Goal: Navigation & Orientation: Find specific page/section

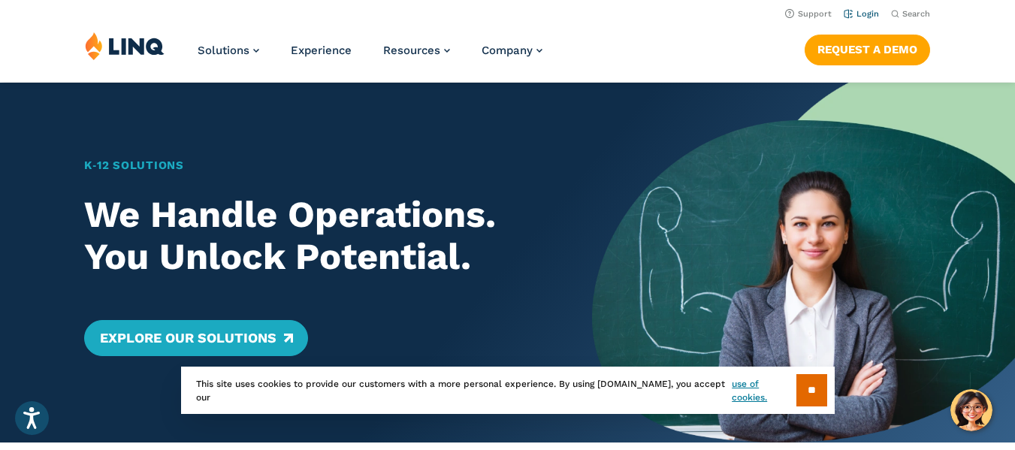
click at [877, 15] on link "Login" at bounding box center [861, 14] width 35 height 10
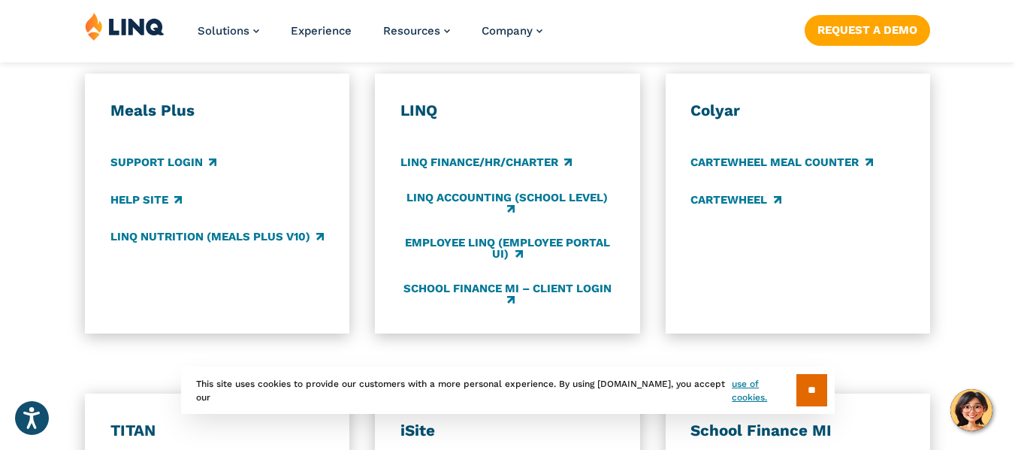
drag, startPoint x: 1003, startPoint y: 171, endPoint x: 1004, endPoint y: 228, distance: 57.9
click at [1004, 228] on div "Meals Plus Support Login Help Site LINQ Nutrition (Meals Plus v10) LINQ LINQ Fi…" at bounding box center [507, 204] width 1015 height 260
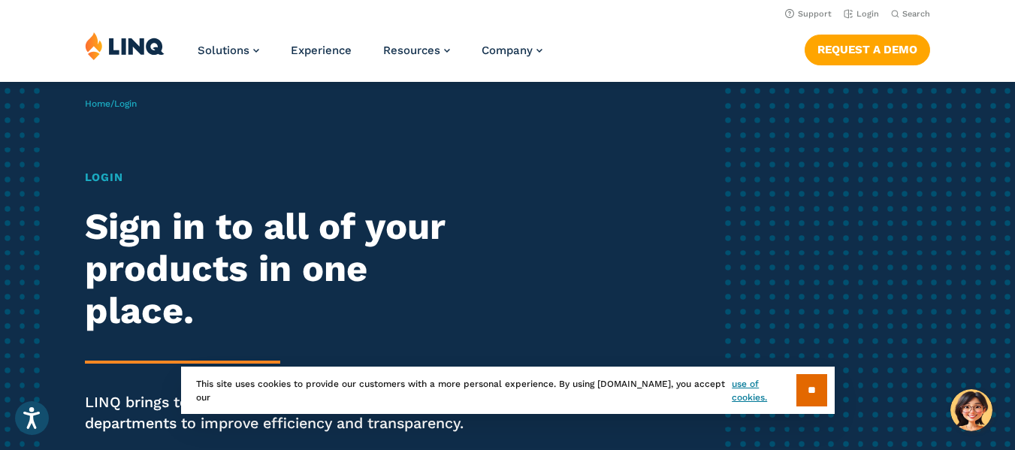
scroll to position [22, 0]
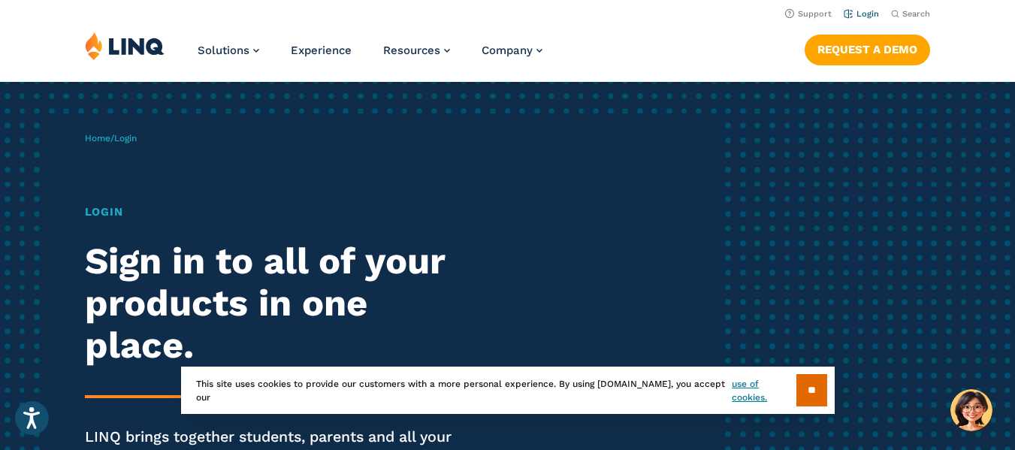
click at [873, 14] on link "Login" at bounding box center [861, 14] width 35 height 10
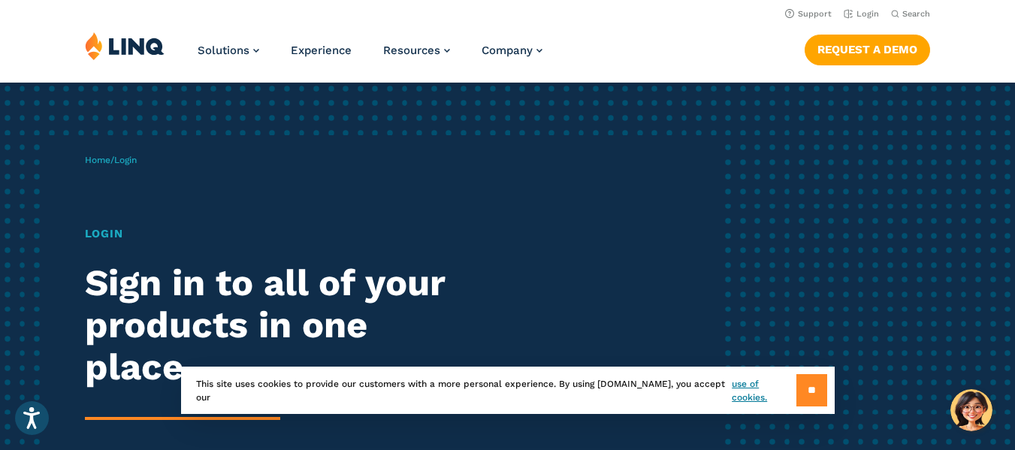
click at [808, 390] on input "**" at bounding box center [811, 390] width 31 height 32
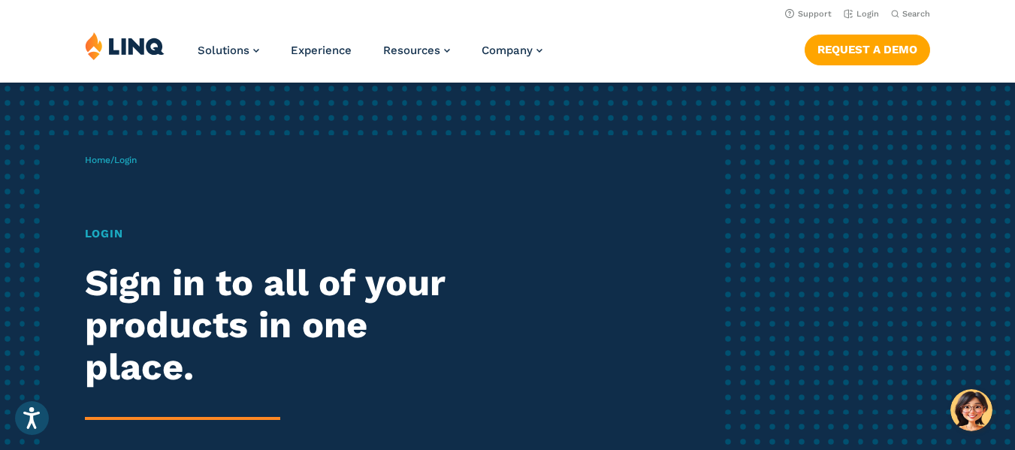
click at [1013, 48] on div "Solutions Nutrition Overview NEW School Nutrition Suite School Nutrition State …" at bounding box center [507, 57] width 1015 height 50
click at [110, 226] on h1 "Login" at bounding box center [280, 233] width 391 height 17
click at [112, 232] on h1 "Login" at bounding box center [280, 233] width 391 height 17
click at [153, 330] on h2 "Sign in to all of your products in one place." at bounding box center [280, 325] width 391 height 126
click at [151, 358] on h2 "Sign in to all of your products in one place." at bounding box center [280, 325] width 391 height 126
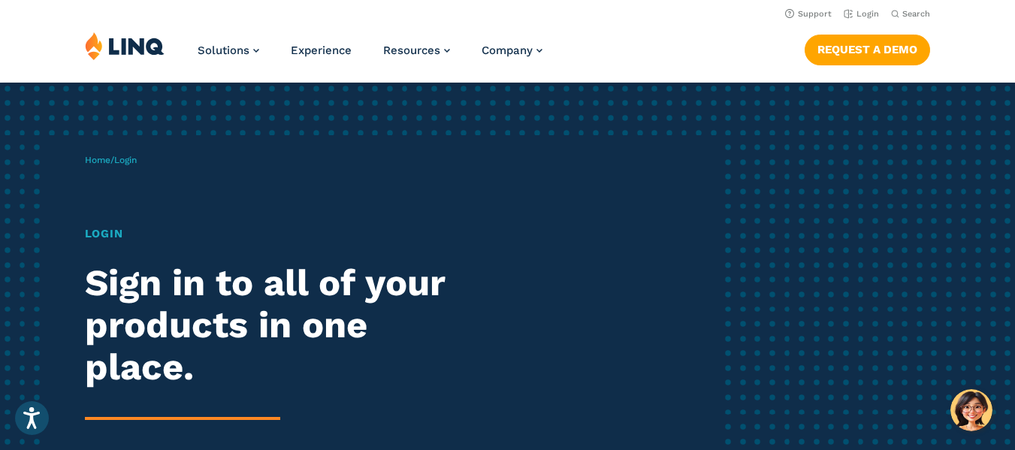
click at [125, 160] on span "Login" at bounding box center [125, 160] width 23 height 11
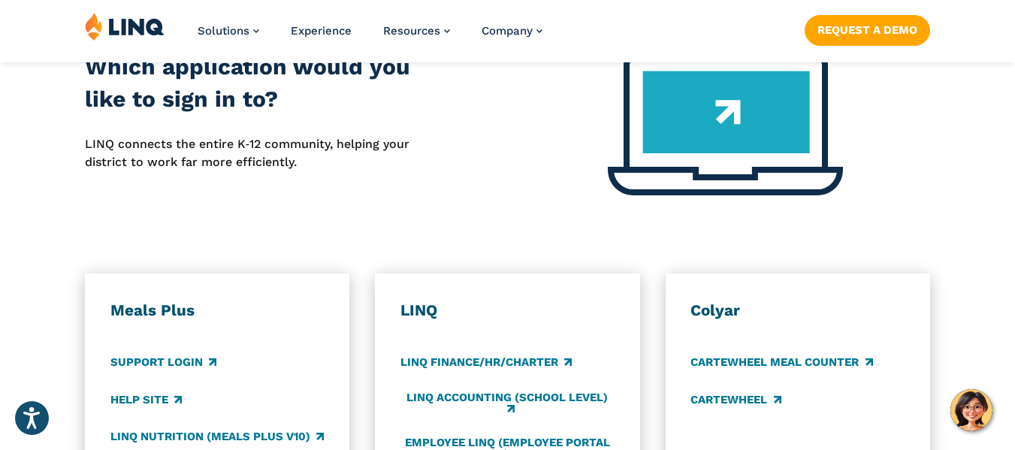
scroll to position [817, 0]
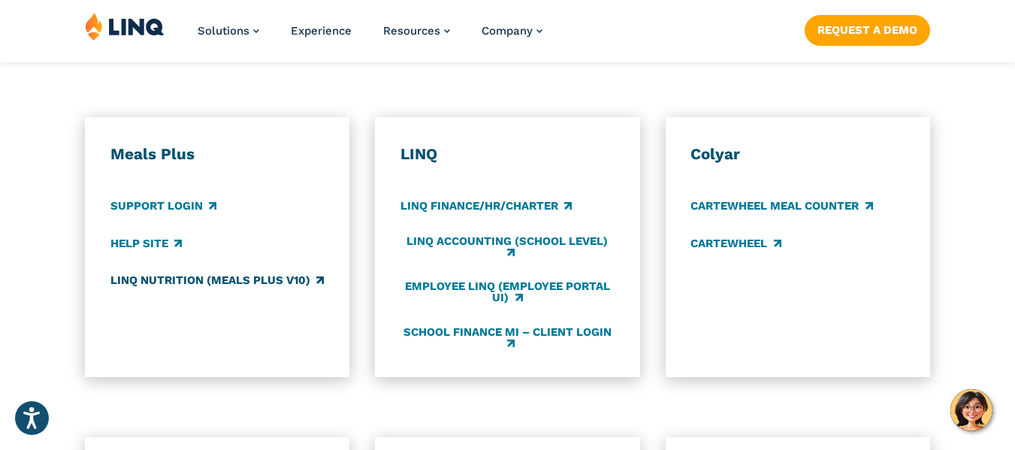
click at [220, 287] on link "LINQ Nutrition (Meals Plus v10)" at bounding box center [216, 280] width 213 height 17
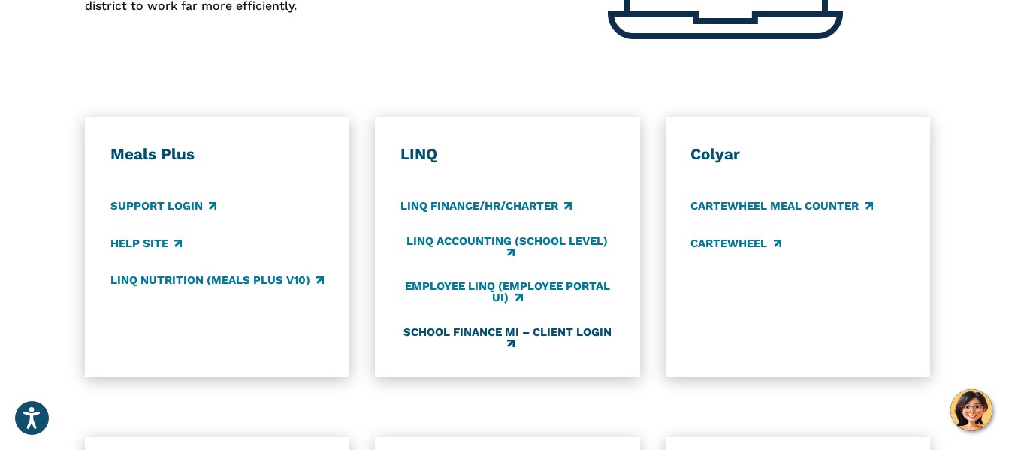
click at [543, 342] on link "School Finance MI – Client Login" at bounding box center [507, 337] width 214 height 25
